Goal: Information Seeking & Learning: Learn about a topic

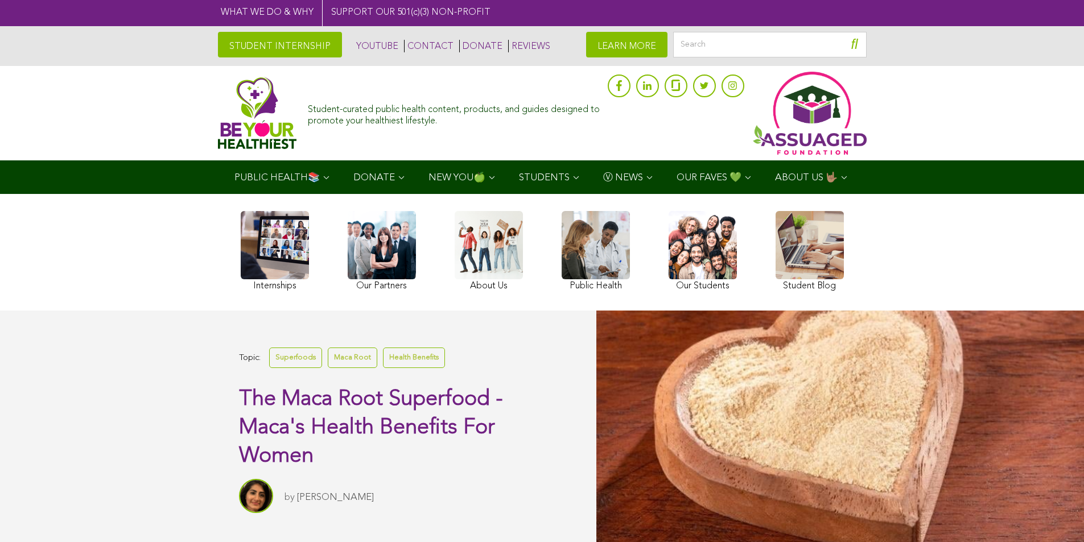
click at [359, 289] on link at bounding box center [382, 252] width 68 height 83
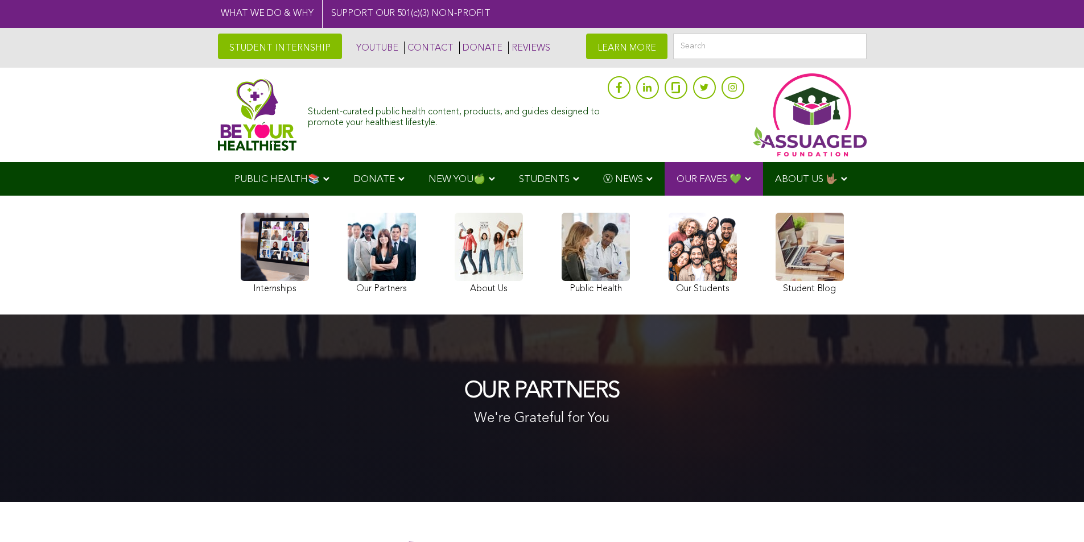
click at [260, 502] on div "OUR PARTNERS We're Grateful for You" at bounding box center [542, 409] width 1084 height 188
click at [871, 162] on div "Student-curated public health content, products, and guides designed to promote…" at bounding box center [542, 115] width 1084 height 94
click at [474, 502] on div "OUR PARTNERS We're Grateful for You" at bounding box center [542, 409] width 1084 height 188
click at [850, 38] on button "submit" at bounding box center [857, 47] width 17 height 26
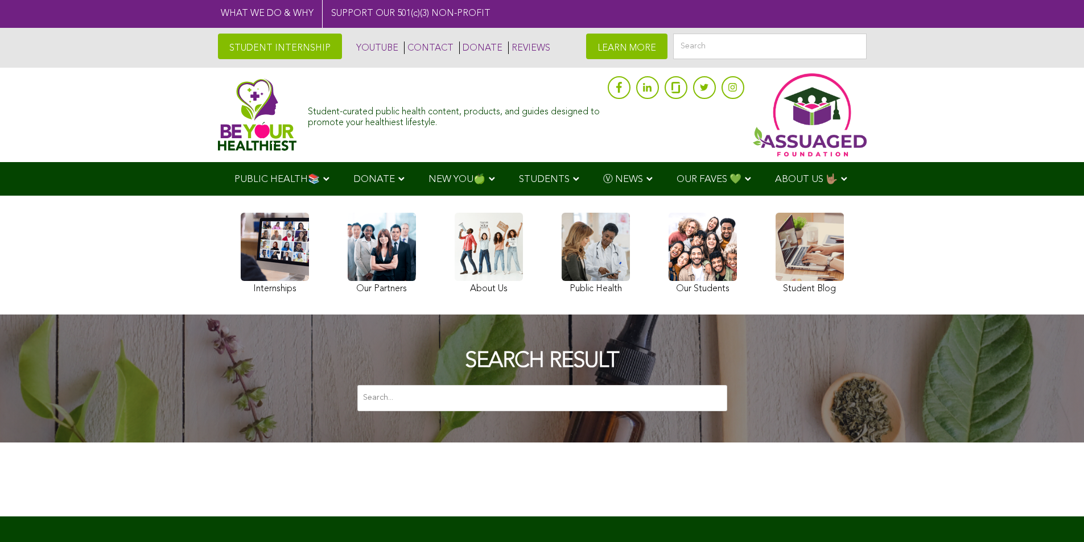
click at [754, 196] on ul "PUBLIC HEALTH📚 YouTube Our Rap Song Immunity Precautions DONATE via Venmo via P…" at bounding box center [541, 179] width 639 height 34
